Goal: Task Accomplishment & Management: Manage account settings

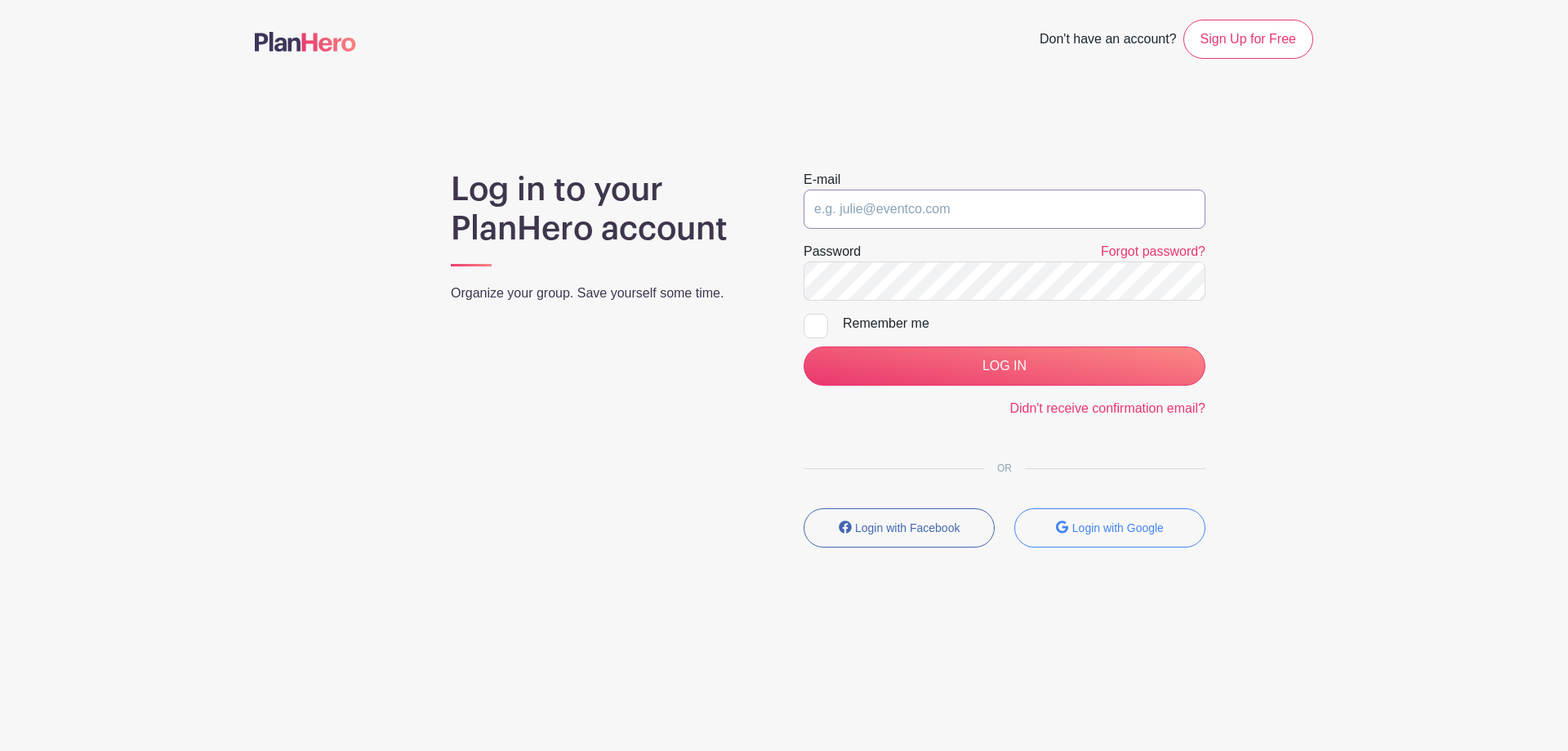
click at [982, 206] on input "email" at bounding box center [1004, 209] width 402 height 40
type input "[EMAIL_ADDRESS][DOMAIN_NAME]"
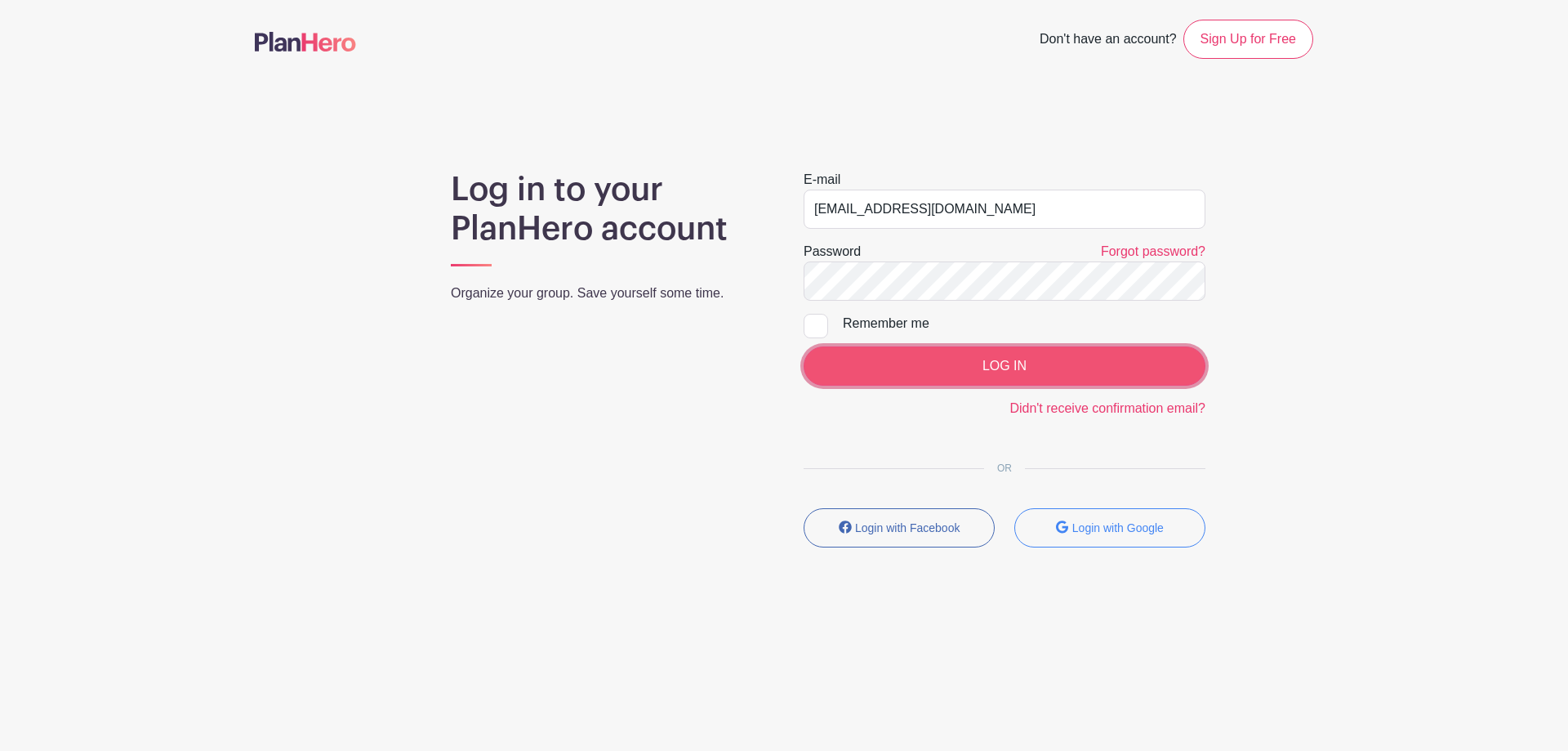
click at [930, 359] on input "LOG IN" at bounding box center [1004, 365] width 402 height 40
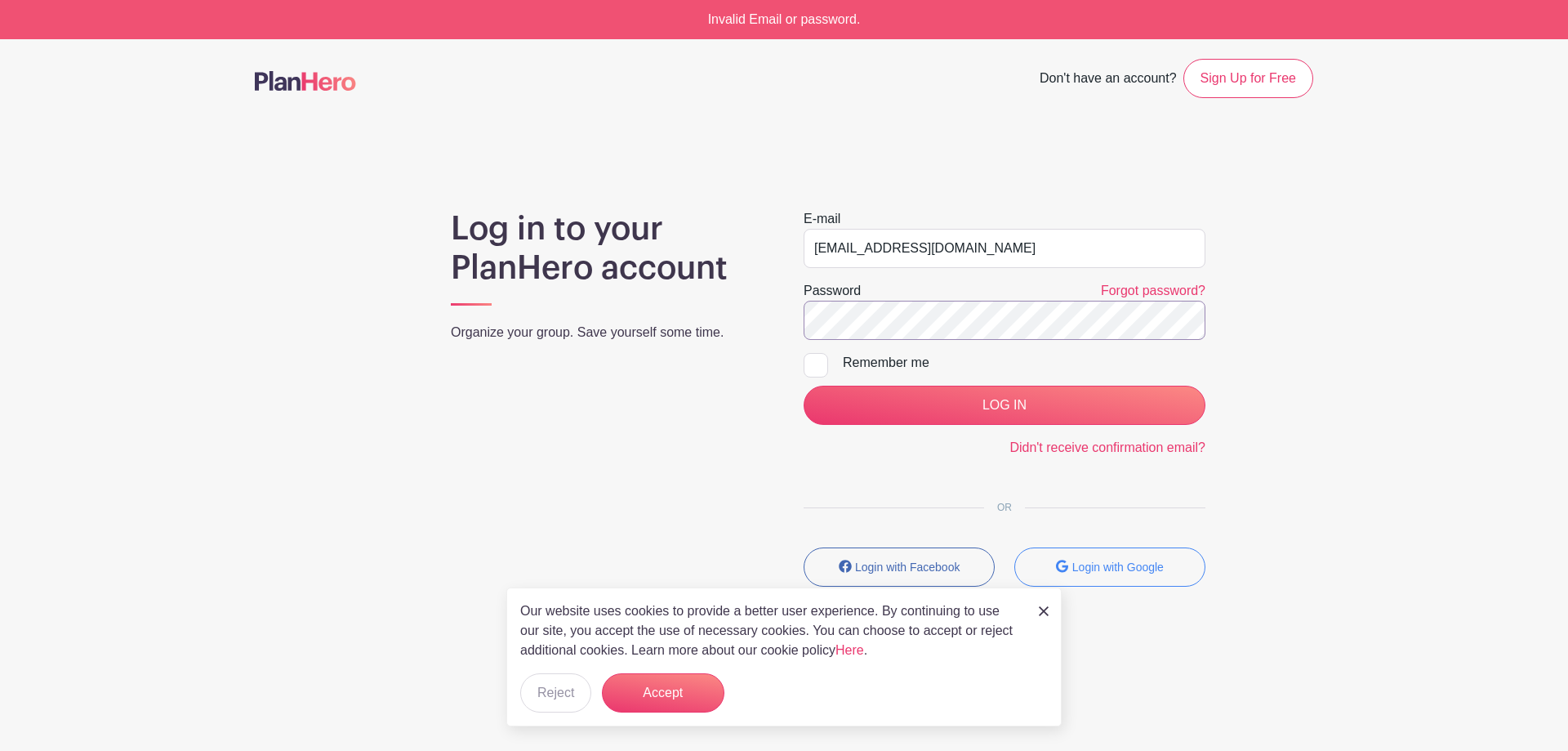
click at [804, 386] on input "LOG IN" at bounding box center [1004, 405] width 402 height 40
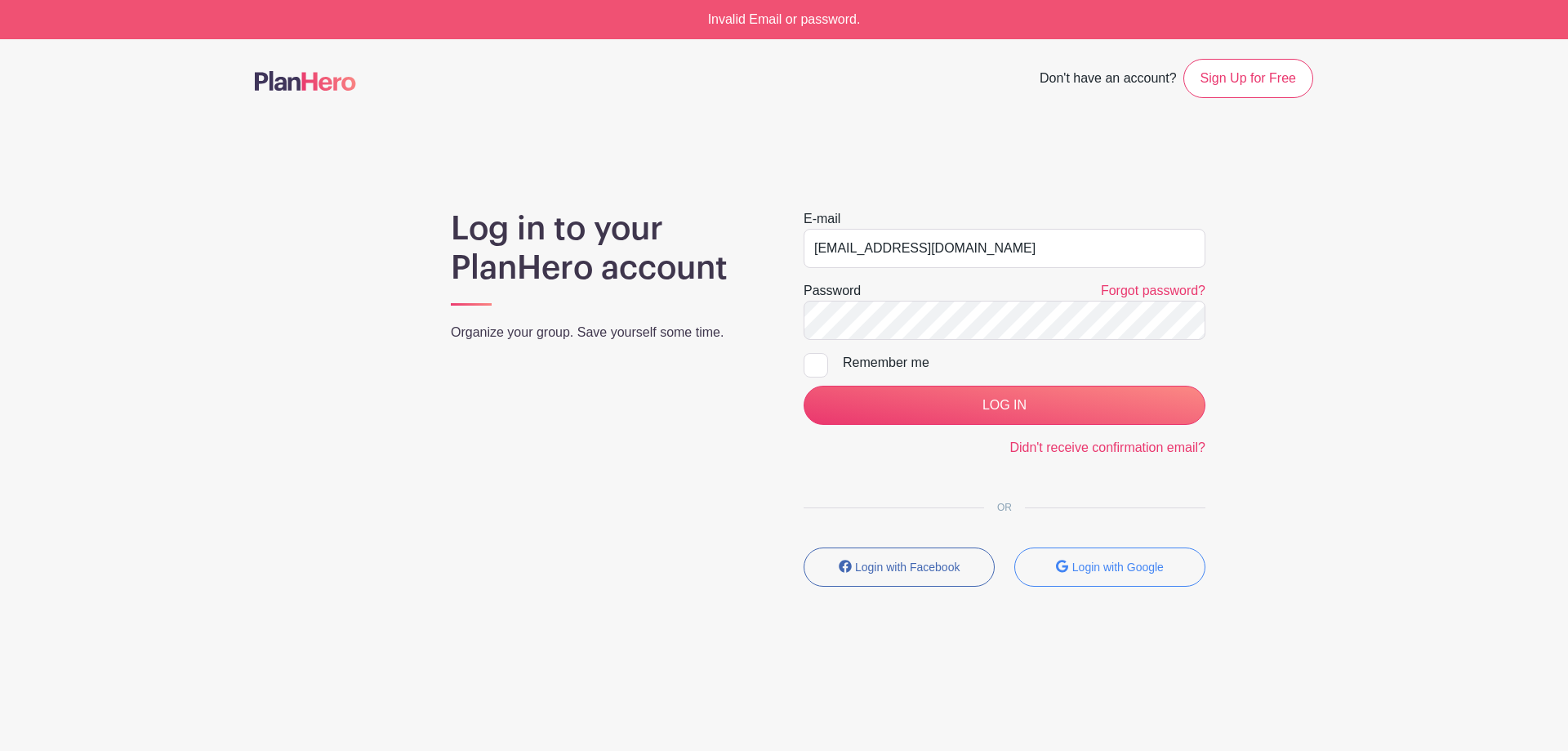
click at [912, 381] on form "E-mail Talent@skyriver.com Password Forgot password? Remember me LOG IN Didn't …" at bounding box center [1004, 334] width 402 height 249
